Goal: Check status: Check status

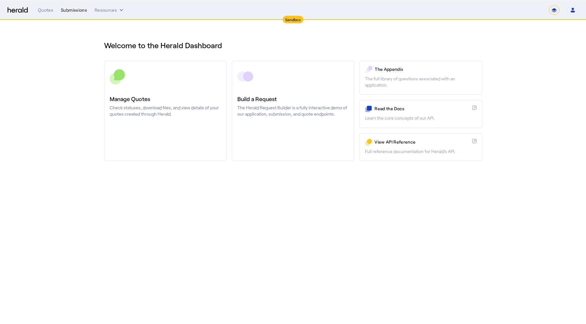
click at [69, 9] on div "Submissions" at bounding box center [74, 10] width 26 height 6
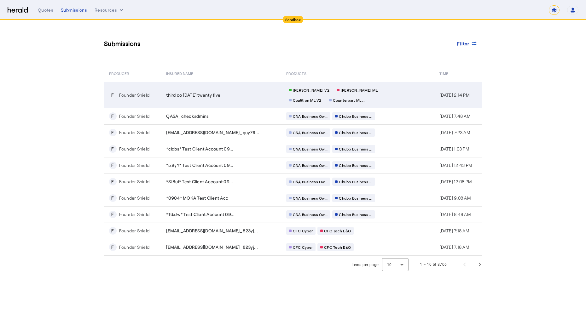
click at [246, 99] on td "third co [DATE] twenty five" at bounding box center [221, 95] width 120 height 26
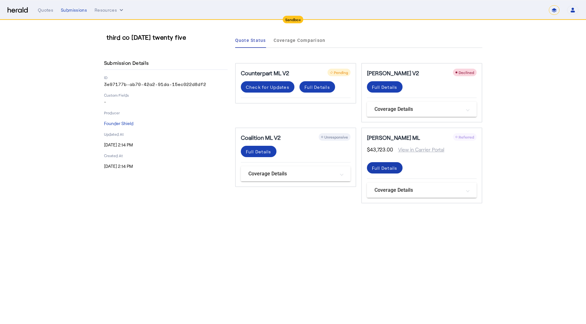
click at [384, 169] on div "Full Details" at bounding box center [385, 168] width 26 height 7
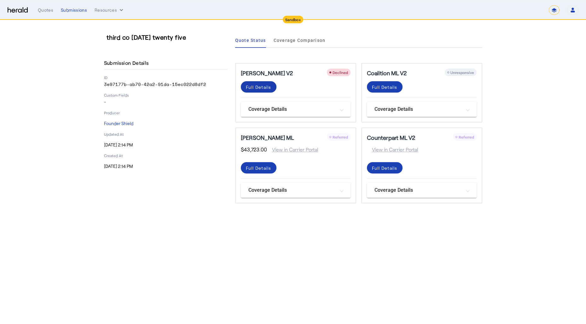
click at [261, 89] on div "Full Details" at bounding box center [259, 87] width 26 height 7
click at [387, 86] on div "Full Details" at bounding box center [385, 87] width 26 height 7
click at [243, 170] on span at bounding box center [259, 167] width 36 height 15
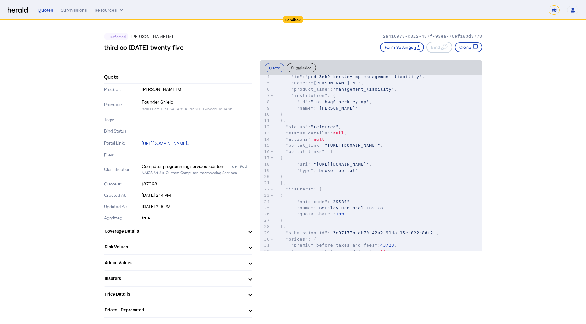
scroll to position [24, 0]
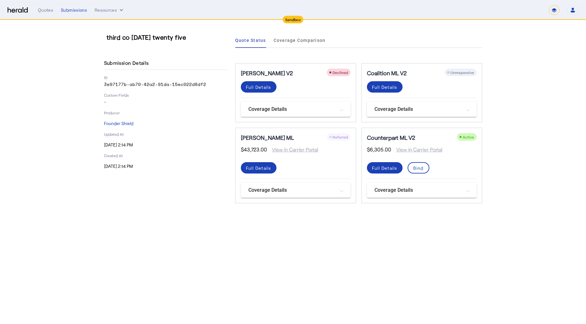
click at [302, 149] on span "View in Carrier Portal" at bounding box center [292, 150] width 51 height 8
click at [280, 190] on mat-panel-title "Coverage Details" at bounding box center [291, 191] width 87 height 8
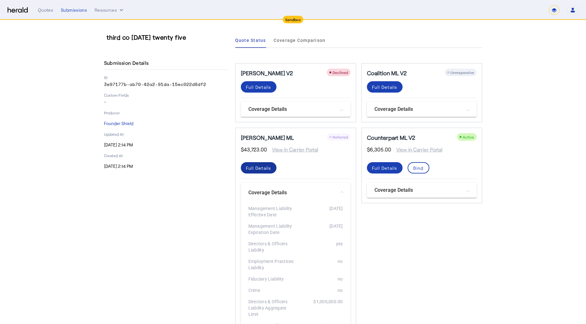
click at [264, 168] on div "Full Details" at bounding box center [259, 168] width 26 height 7
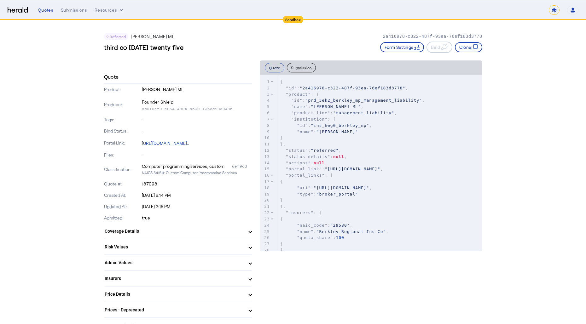
click at [270, 69] on button "Quote" at bounding box center [275, 67] width 20 height 9
click at [269, 67] on button "Quote" at bounding box center [275, 67] width 20 height 9
click at [299, 67] on button "Submission" at bounding box center [301, 67] width 29 height 9
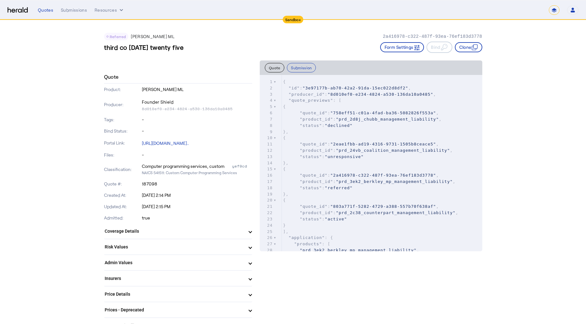
click at [276, 69] on button "Quote" at bounding box center [275, 67] width 20 height 9
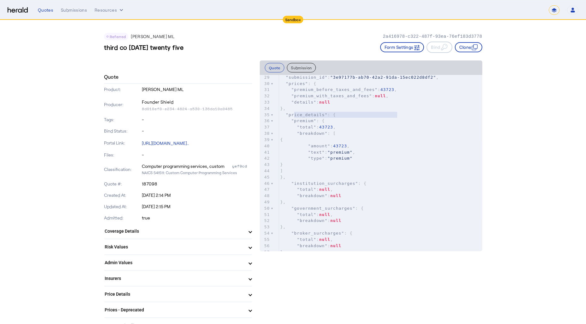
type textarea "**********"
drag, startPoint x: 290, startPoint y: 116, endPoint x: 398, endPoint y: 114, distance: 107.5
click at [398, 93] on pre ""premium_before_taxes_and_fees" : 43723 ," at bounding box center [380, 90] width 203 height 6
